Goal: Find specific page/section: Find specific page/section

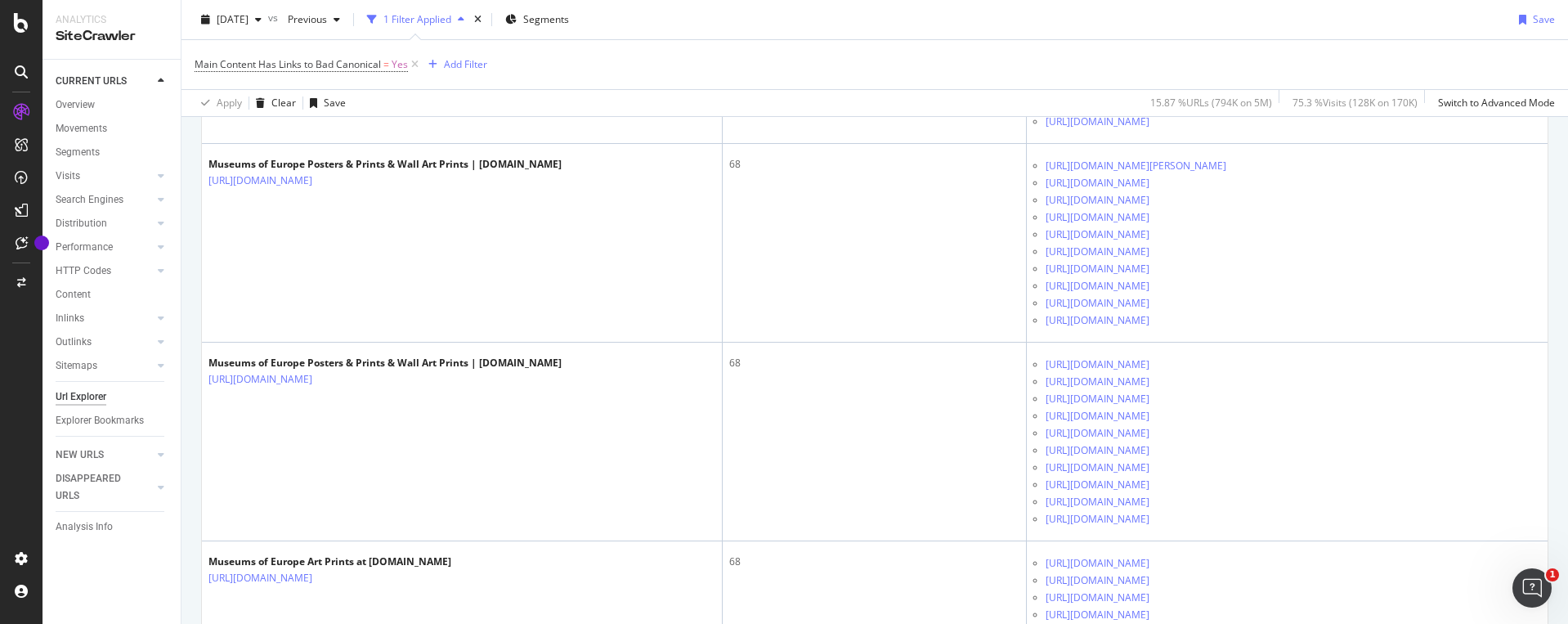
scroll to position [1799, 0]
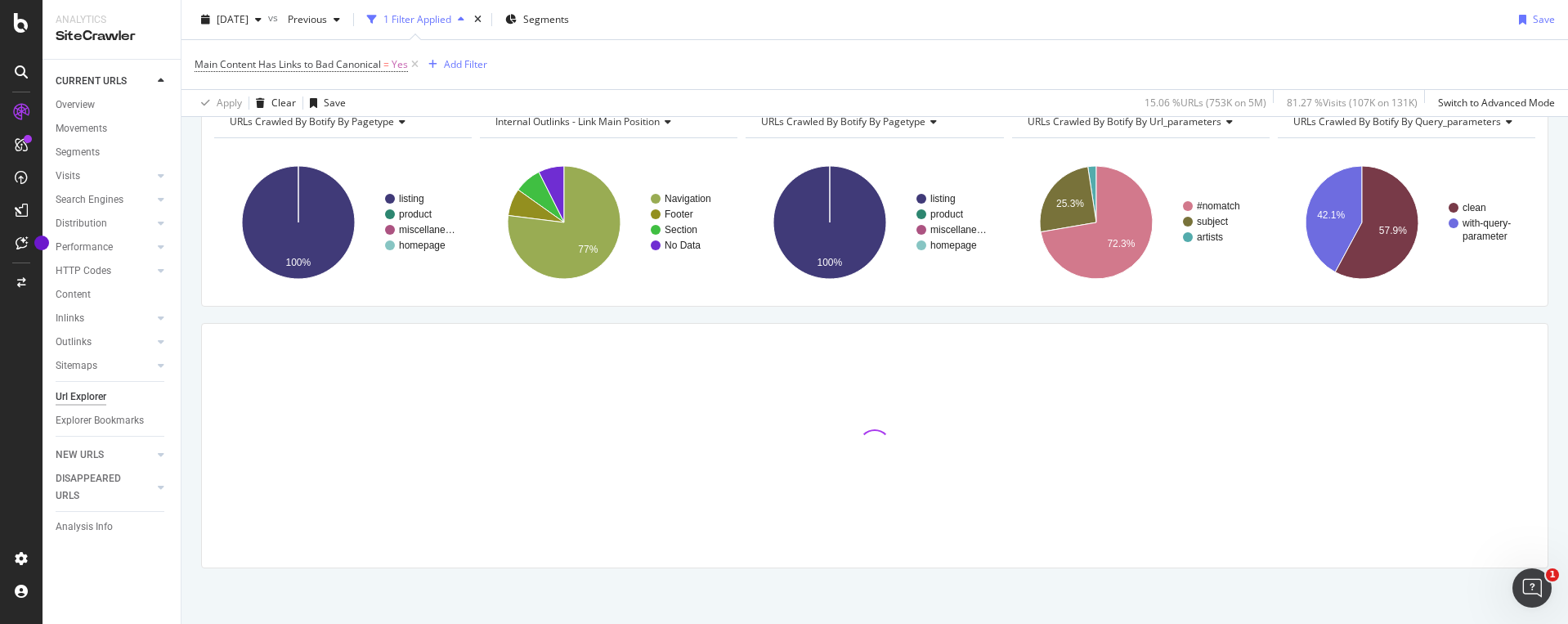
scroll to position [87, 0]
